Goal: Navigation & Orientation: Find specific page/section

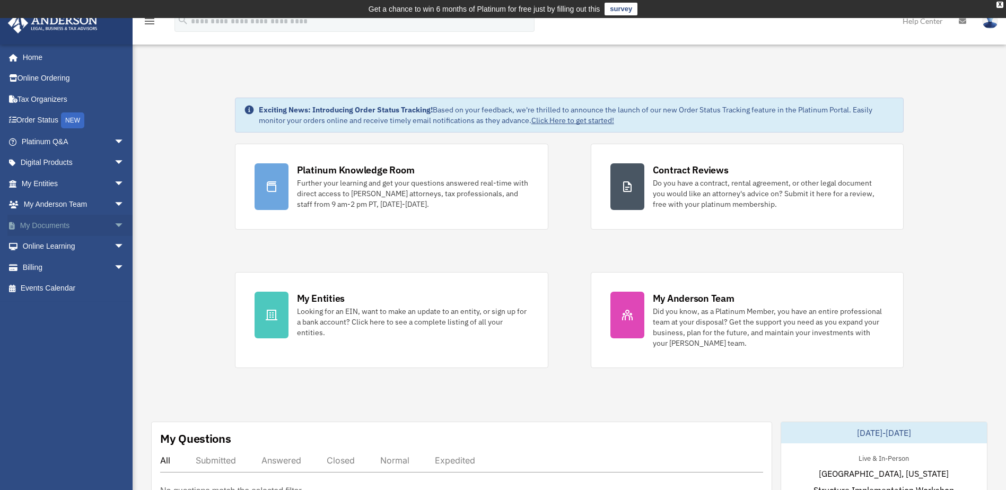
click at [83, 221] on link "My Documents arrow_drop_down" at bounding box center [73, 225] width 133 height 21
click at [114, 225] on span "arrow_drop_down" at bounding box center [124, 226] width 21 height 22
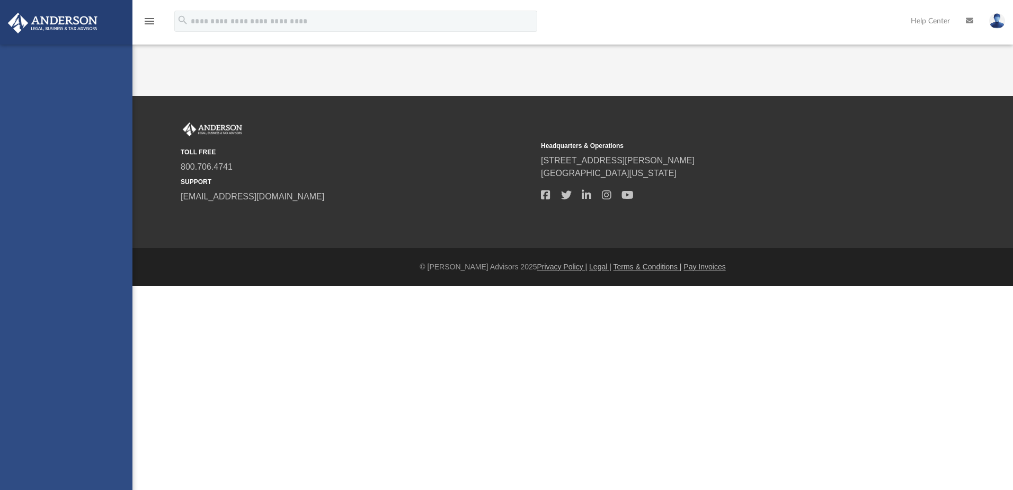
click at [78, 241] on div "[PERSON_NAME][EMAIL_ADDRESS][DOMAIN_NAME] Sign Out [PERSON_NAME][EMAIL_ADDRESS]…" at bounding box center [66, 290] width 133 height 490
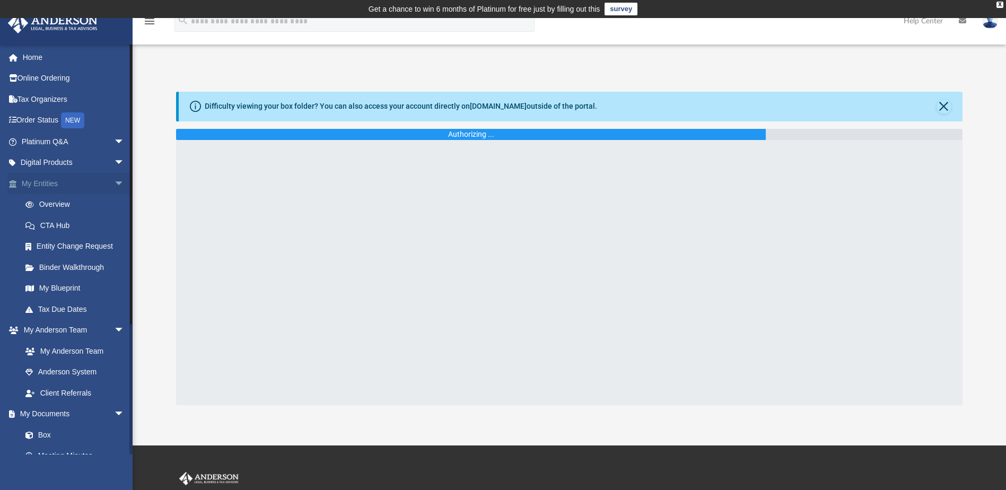
click at [114, 187] on span "arrow_drop_down" at bounding box center [124, 184] width 21 height 22
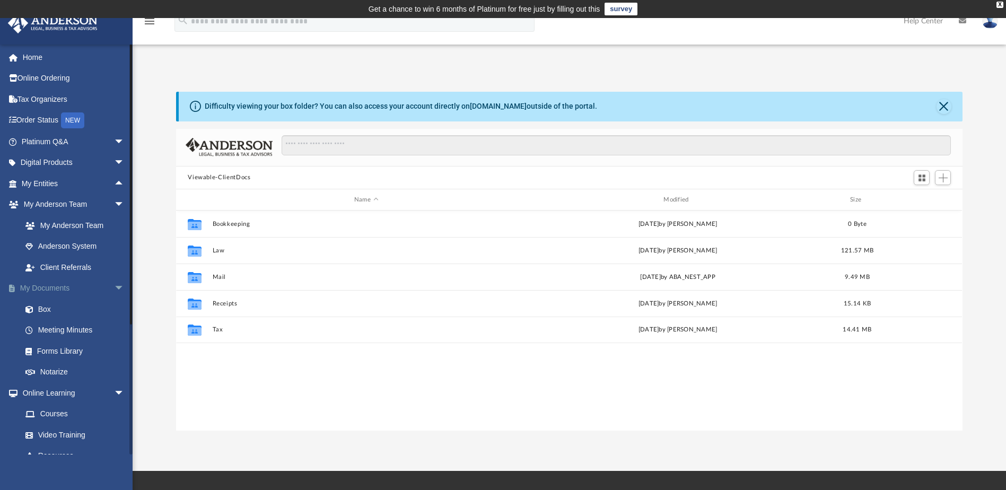
scroll to position [233, 778]
click at [69, 306] on link "Box" at bounding box center [78, 308] width 126 height 21
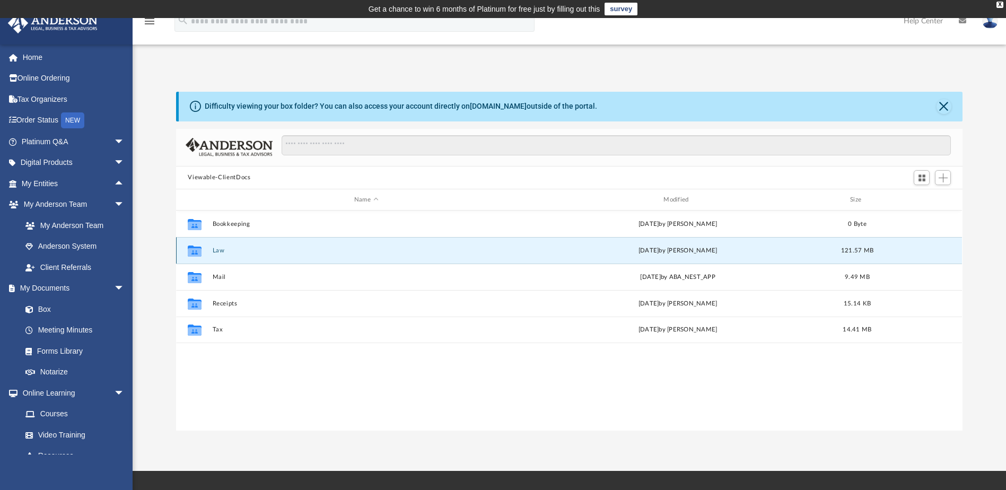
click at [217, 250] on button "Law" at bounding box center [366, 250] width 307 height 7
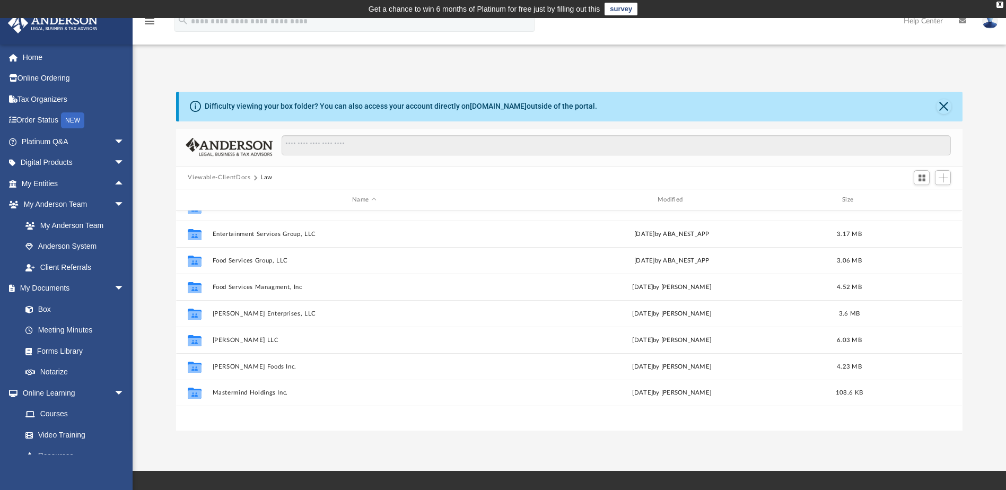
scroll to position [53, 0]
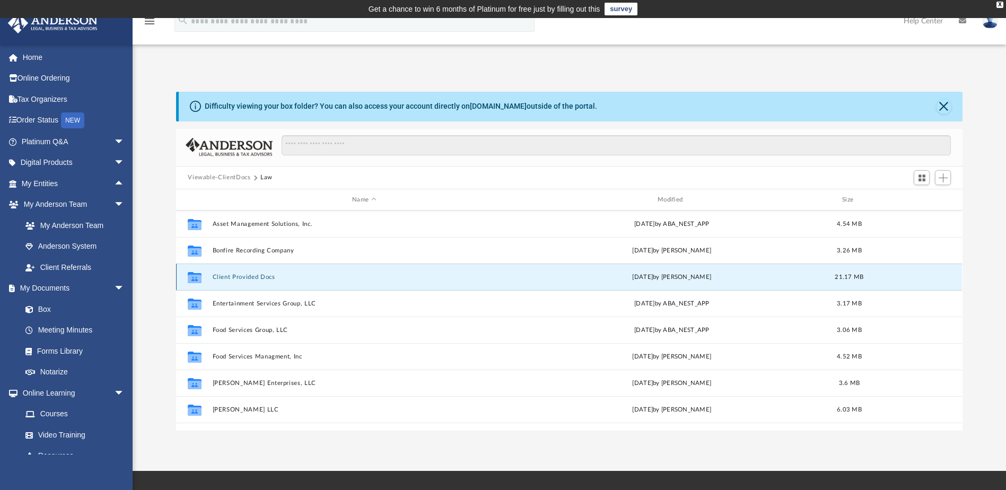
click at [226, 274] on button "Client Provided Docs" at bounding box center [364, 277] width 303 height 7
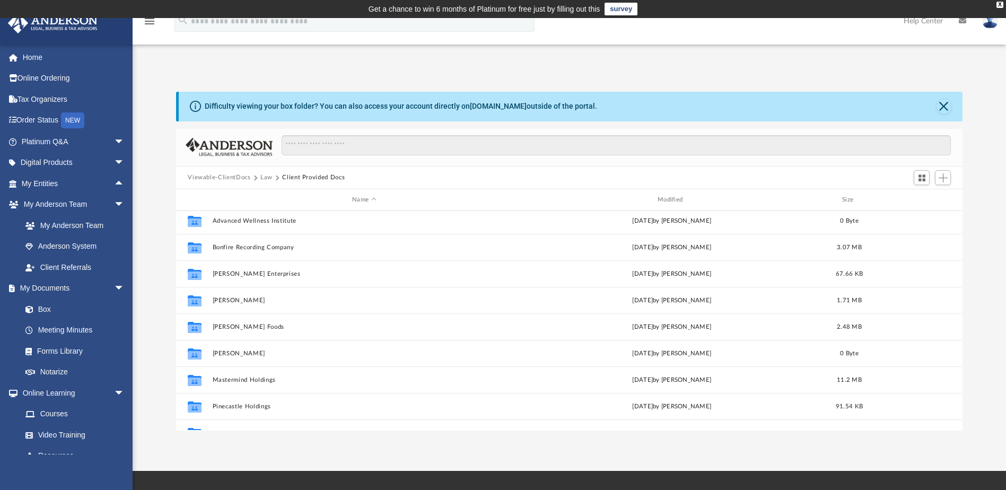
scroll to position [0, 0]
click at [262, 174] on button "Law" at bounding box center [266, 178] width 12 height 10
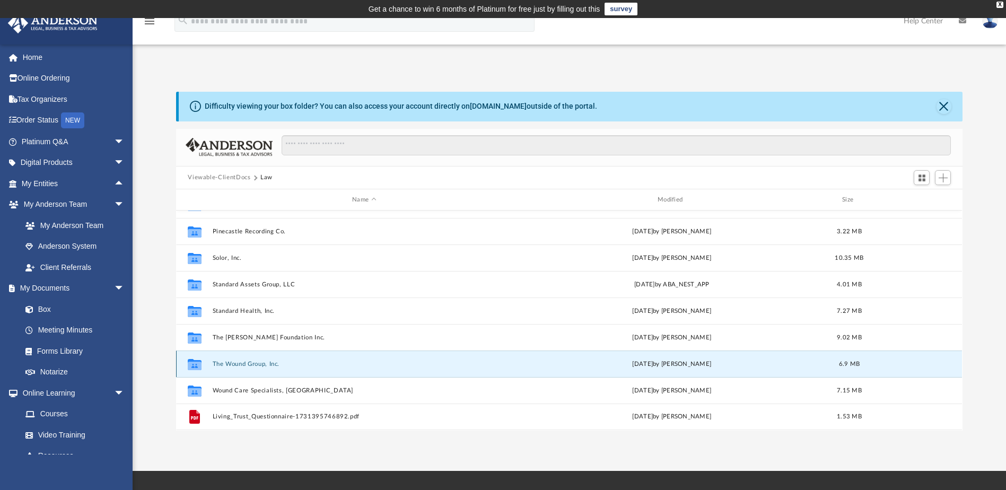
click at [232, 362] on button "The Wound Group, Inc." at bounding box center [364, 363] width 303 height 7
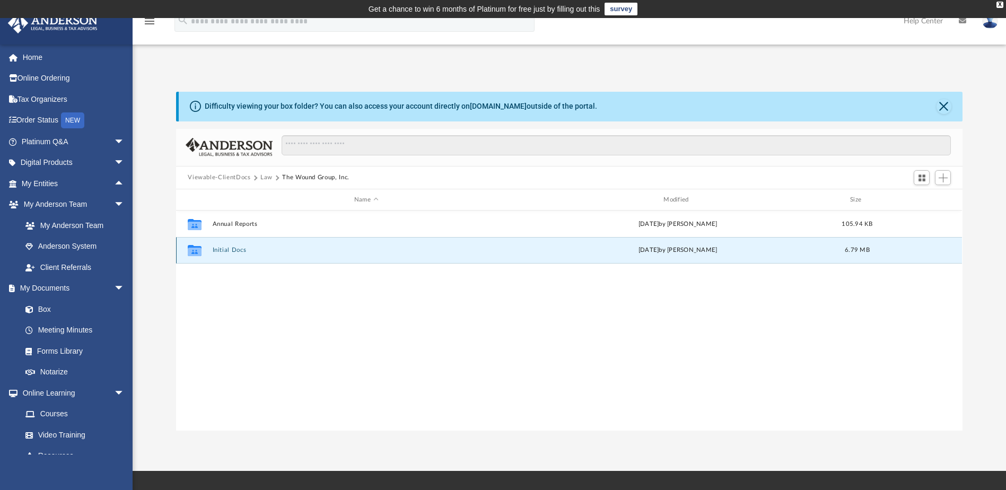
click at [225, 250] on button "Initial Docs" at bounding box center [366, 250] width 307 height 7
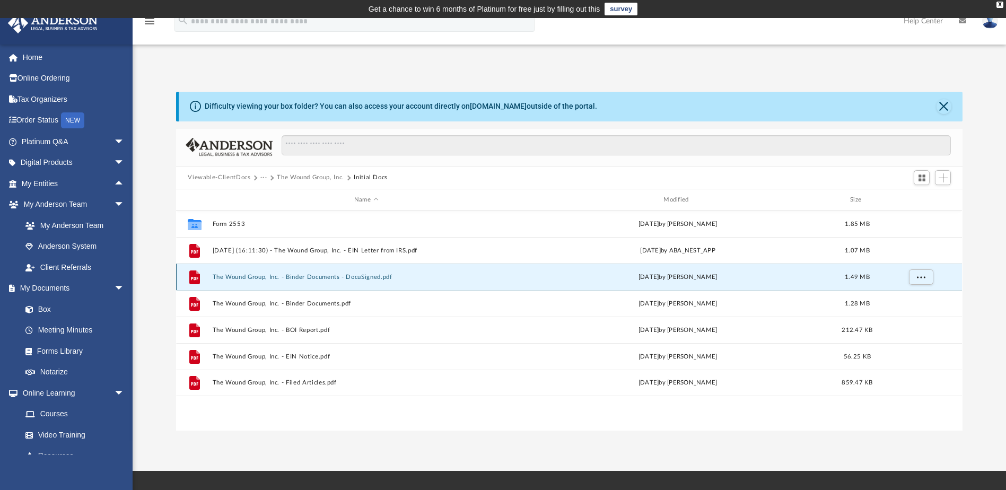
click at [309, 276] on button "The Wound Group, Inc. - Binder Documents - DocuSigned.pdf" at bounding box center [366, 277] width 307 height 7
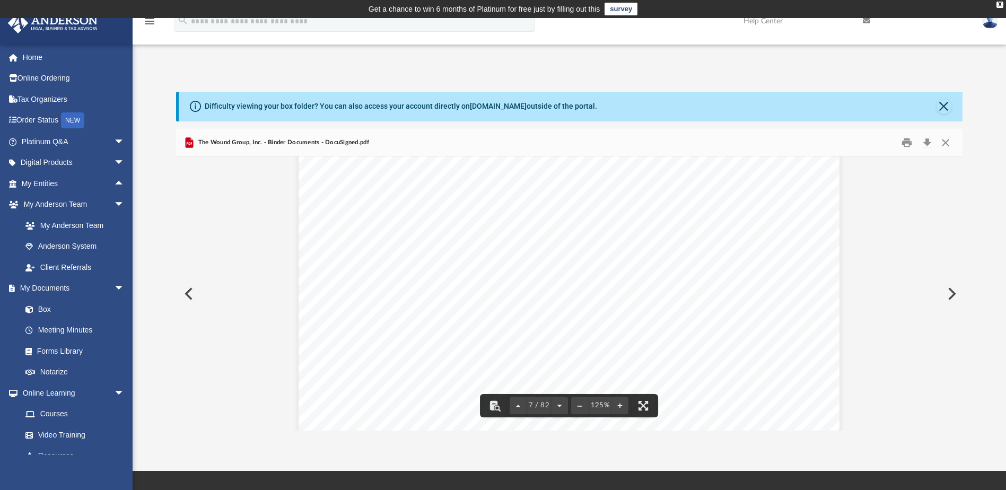
scroll to position [4347, 0]
click at [187, 295] on button "Preview" at bounding box center [187, 294] width 23 height 30
